Goal: Information Seeking & Learning: Learn about a topic

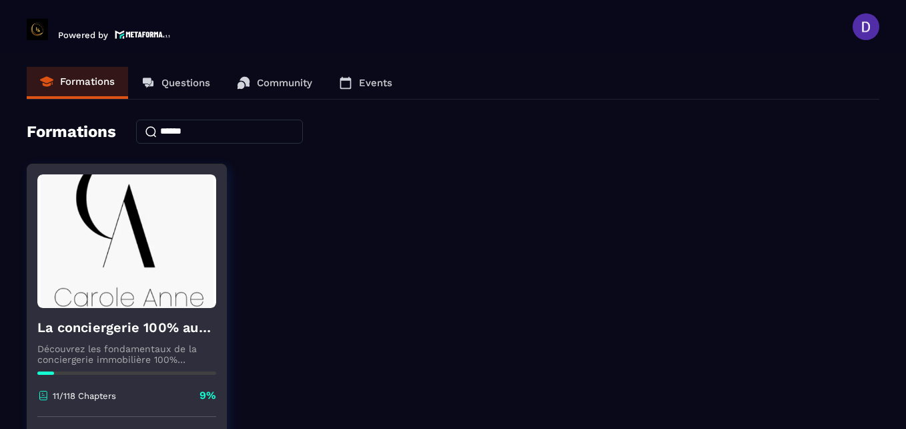
click at [69, 398] on p "11/118 Chapters" at bounding box center [84, 395] width 63 height 10
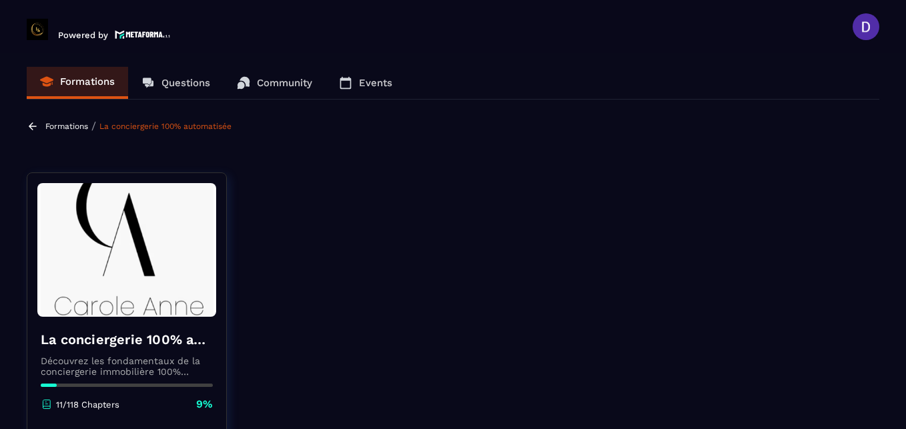
click at [202, 127] on link "La conciergerie 100% automatisée" at bounding box center [165, 125] width 132 height 9
click at [43, 400] on icon at bounding box center [46, 403] width 7 height 7
click at [73, 407] on p "11/118 Chapters" at bounding box center [87, 404] width 63 height 10
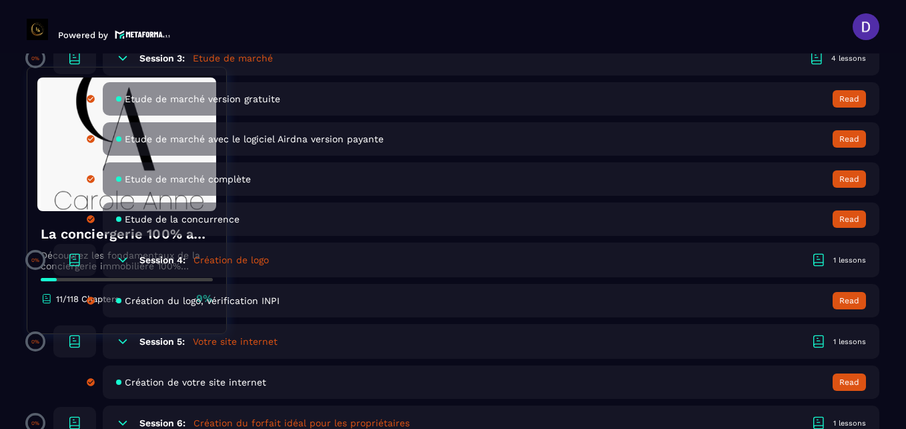
scroll to position [748, 0]
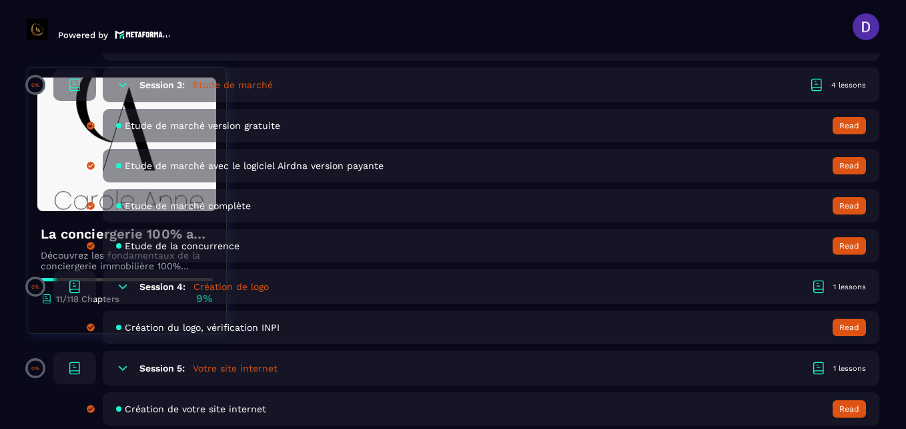
click at [170, 367] on h6 "Session 5:" at bounding box center [162, 367] width 45 height 11
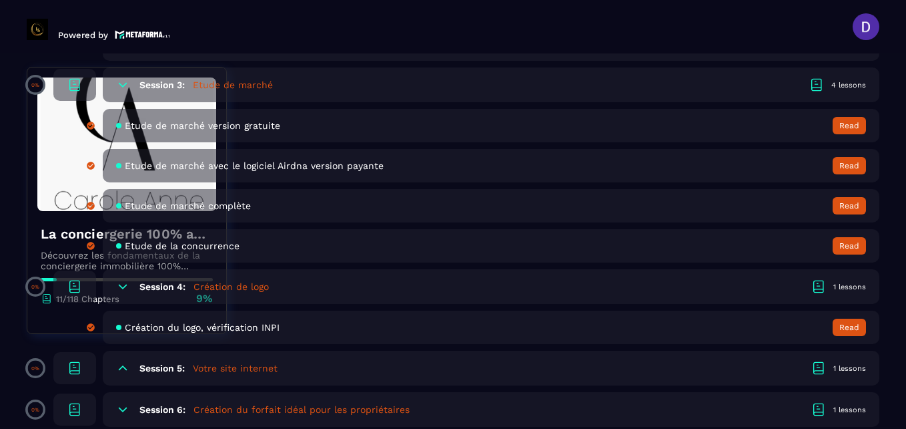
click at [75, 362] on icon at bounding box center [74, 367] width 9 height 10
click at [73, 367] on icon at bounding box center [75, 368] width 16 height 16
click at [34, 368] on p "0%" at bounding box center [35, 368] width 8 height 6
click at [119, 368] on icon at bounding box center [122, 367] width 13 height 13
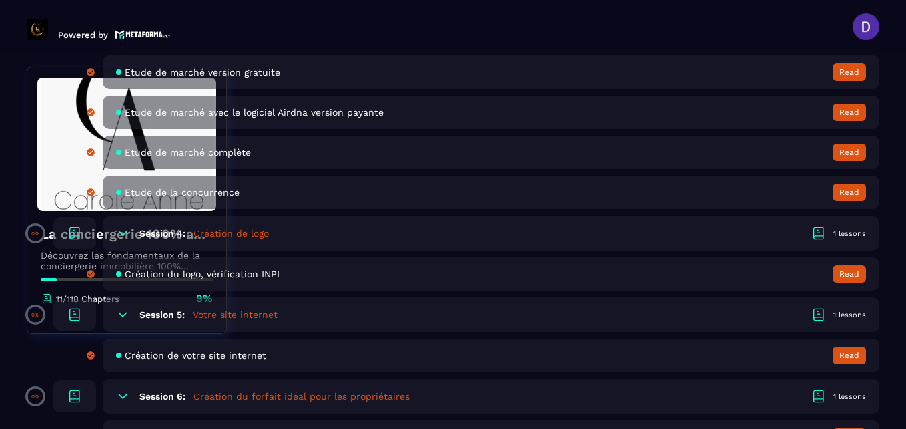
scroll to position [774, 0]
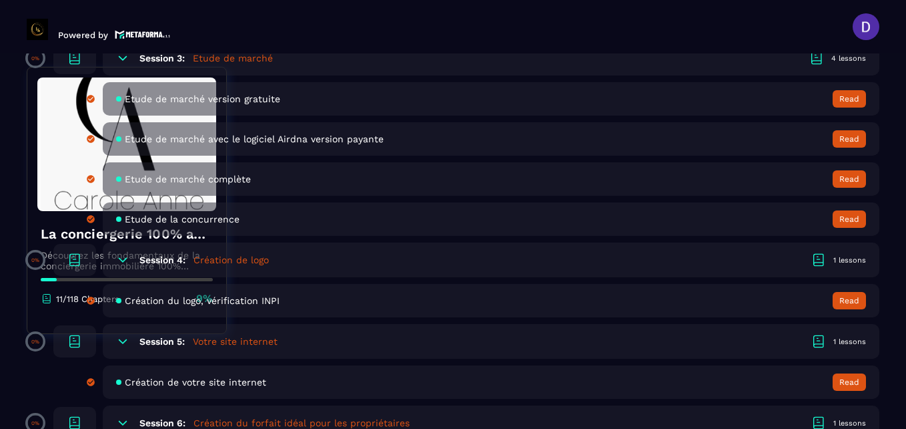
click at [226, 340] on h5 "Votre site internet" at bounding box center [235, 340] width 85 height 13
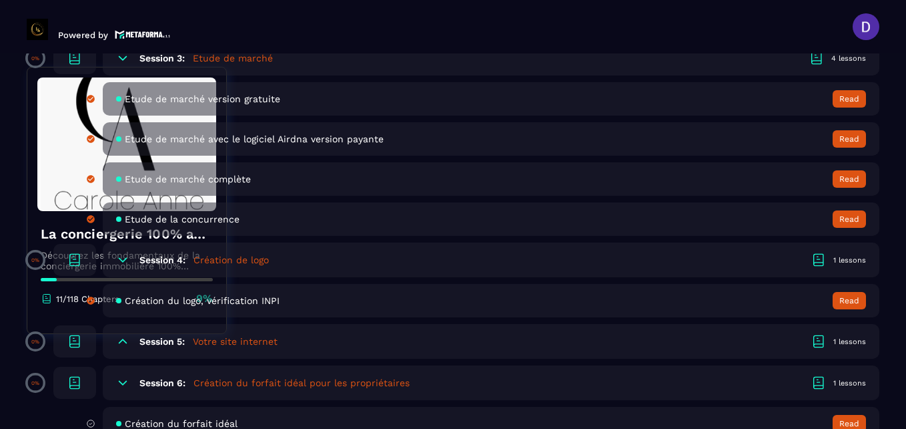
click at [226, 340] on h5 "Votre site internet" at bounding box center [235, 340] width 85 height 13
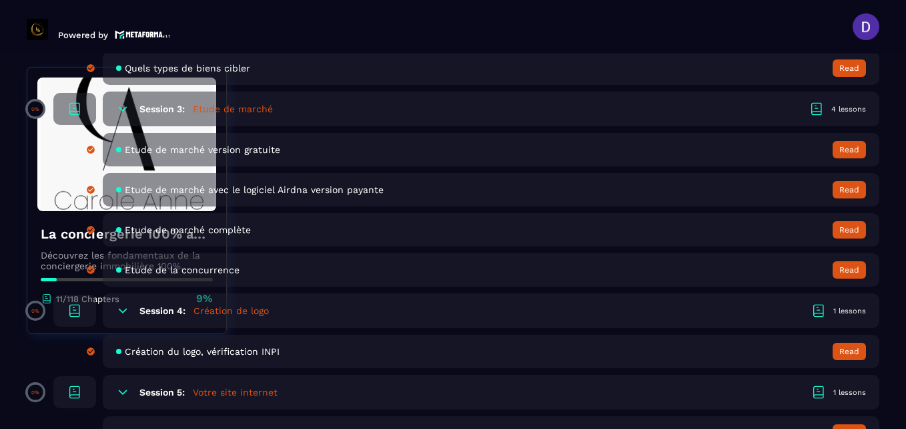
scroll to position [721, 0]
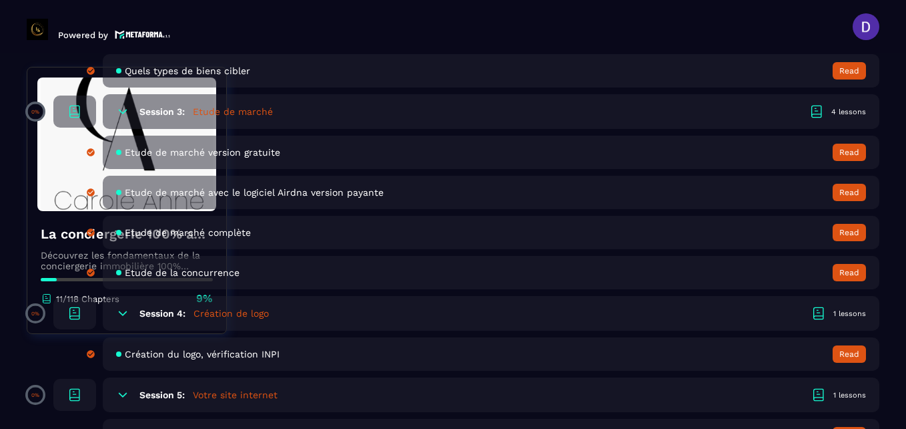
click at [218, 354] on span "Création du logo, vérification INPI" at bounding box center [202, 353] width 155 height 11
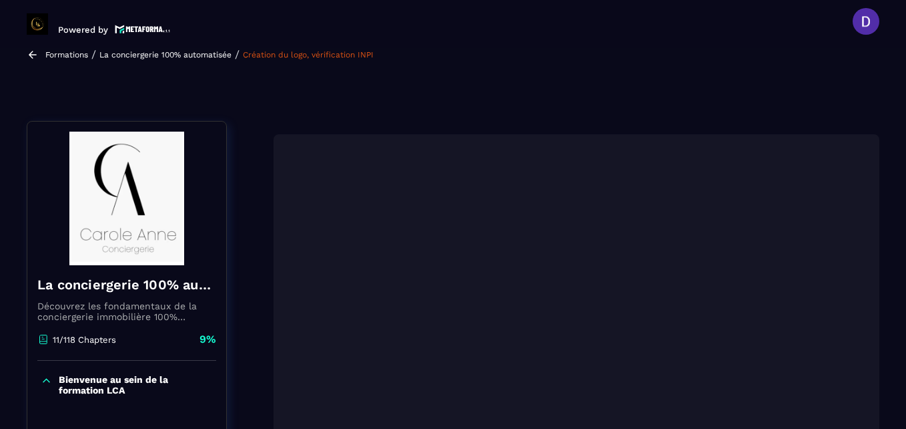
scroll to position [139, 0]
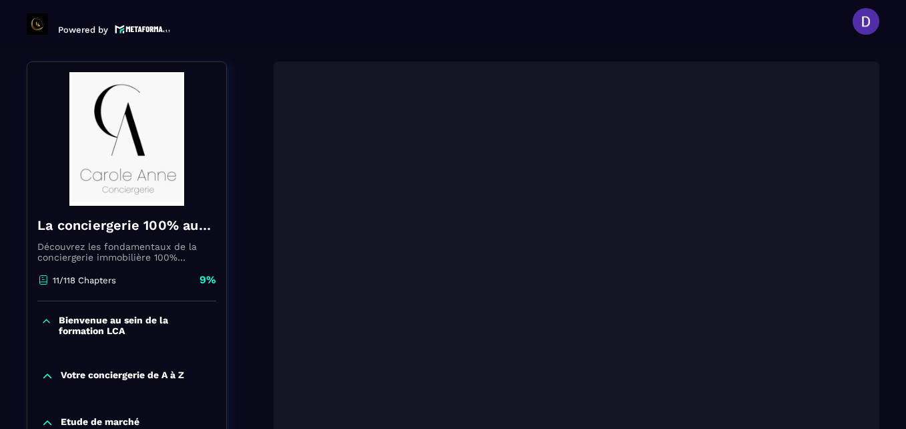
click at [108, 422] on p "Etude de marché" at bounding box center [100, 422] width 79 height 13
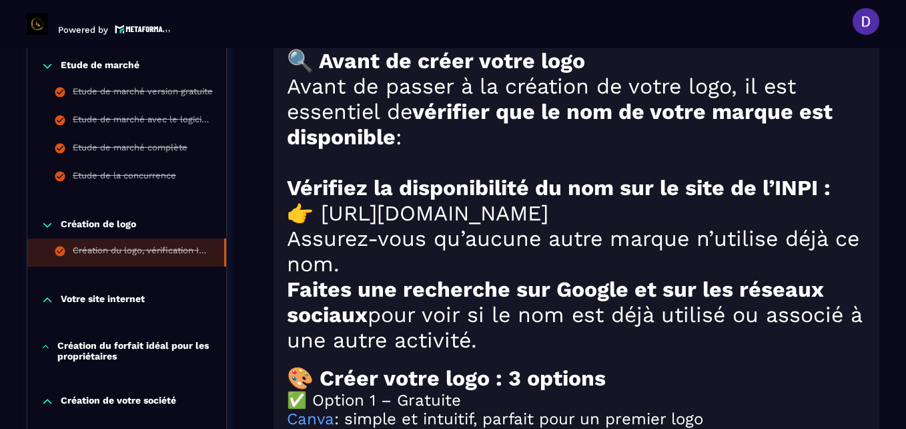
scroll to position [1073, 0]
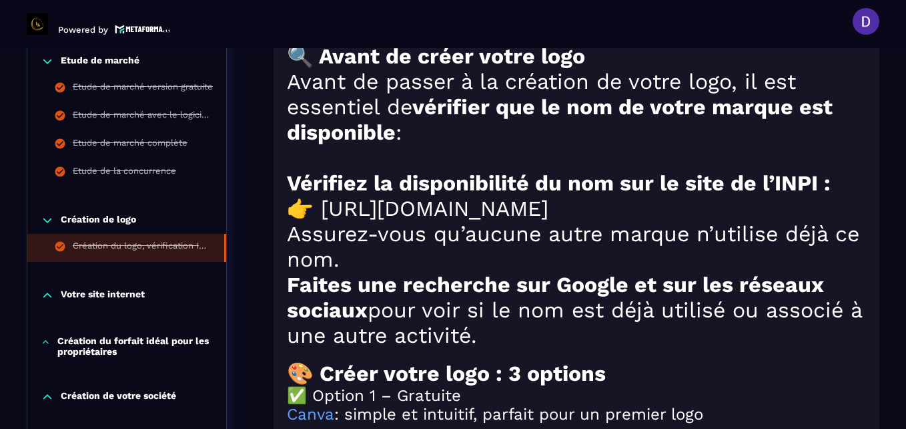
click at [89, 302] on p "Votre site internet" at bounding box center [103, 294] width 84 height 13
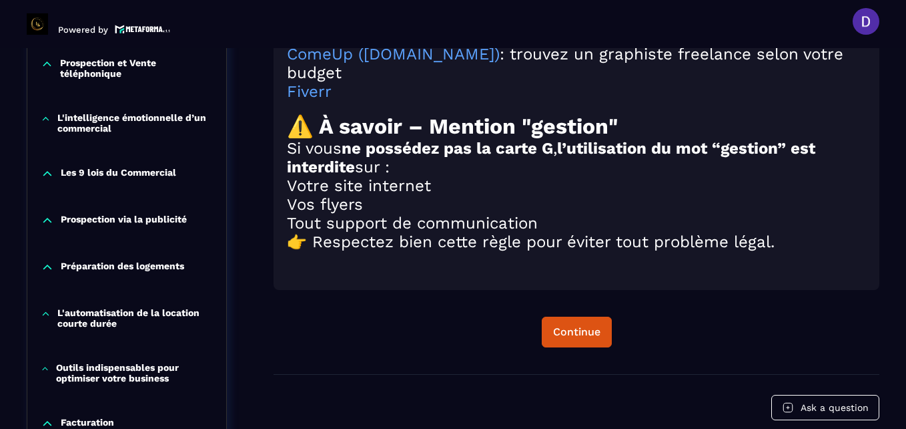
scroll to position [1607, 0]
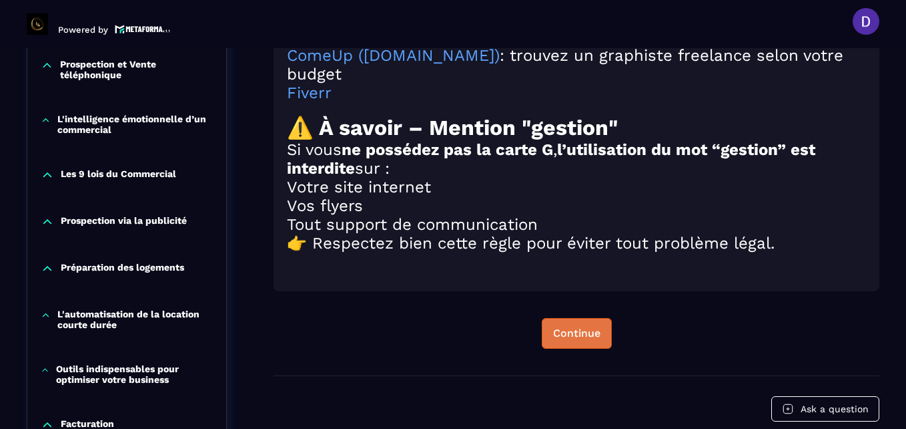
click at [572, 340] on div "Continue" at bounding box center [576, 332] width 47 height 13
click at [559, 340] on div "Continue" at bounding box center [576, 332] width 47 height 13
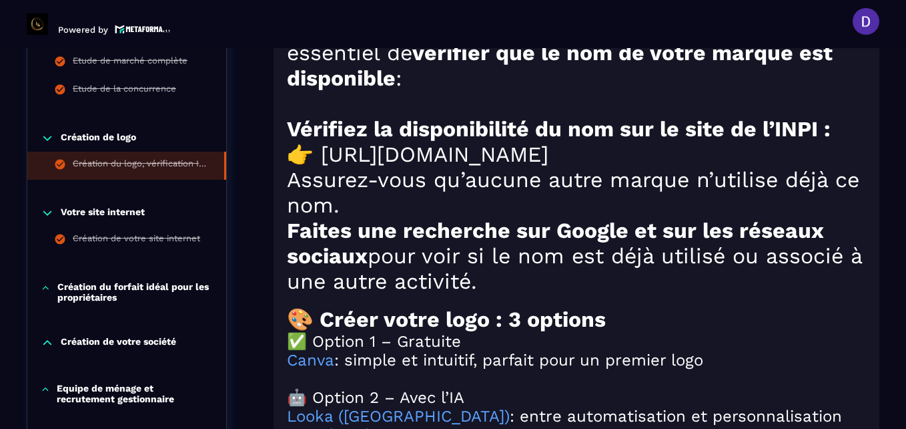
scroll to position [1073, 0]
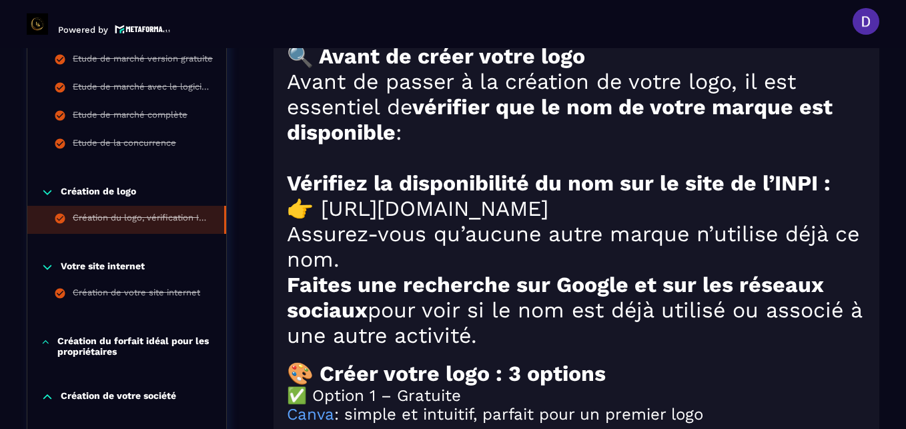
click at [103, 356] on p "Création du forfait idéal pour les propriétaires" at bounding box center [135, 345] width 156 height 21
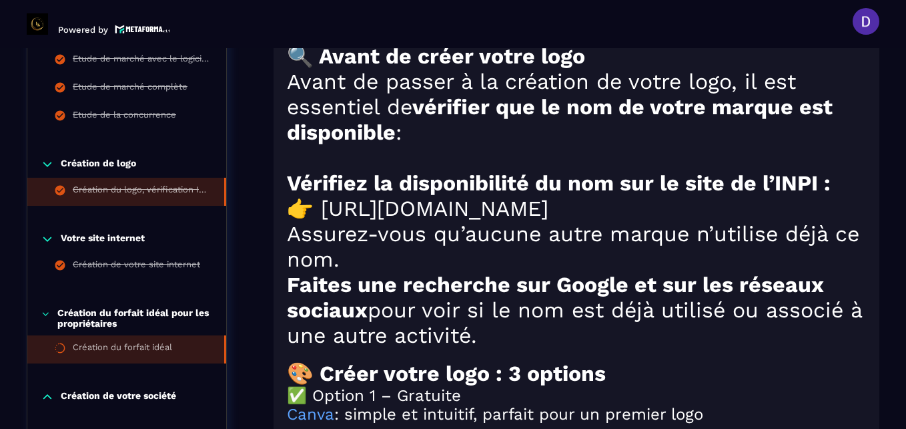
click at [115, 75] on li "Création du forfait idéal" at bounding box center [126, 61] width 199 height 28
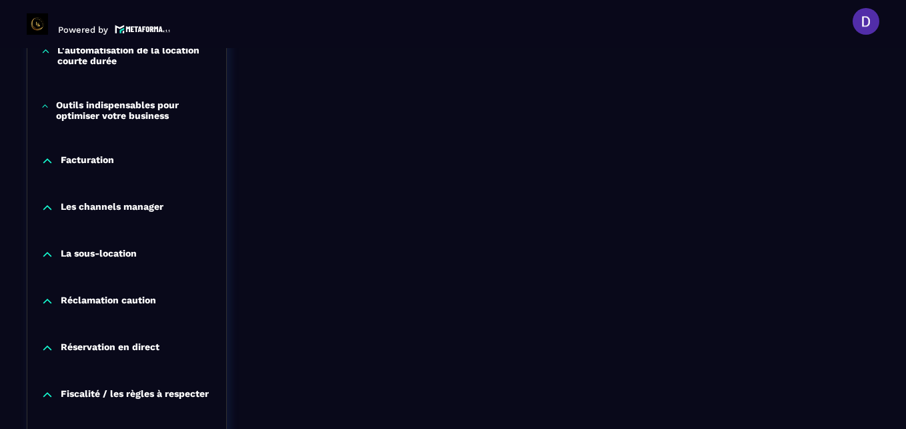
scroll to position [1314, 0]
